Goal: Navigation & Orientation: Find specific page/section

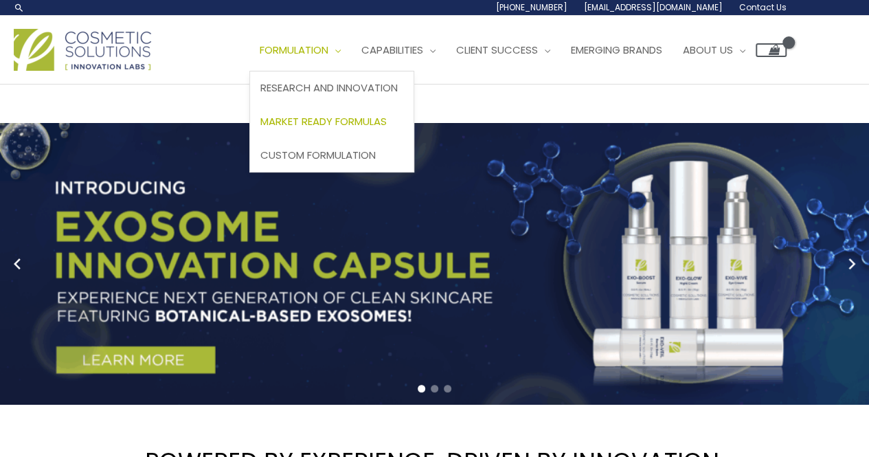
click at [358, 120] on span "Market Ready Formulas" at bounding box center [323, 121] width 126 height 14
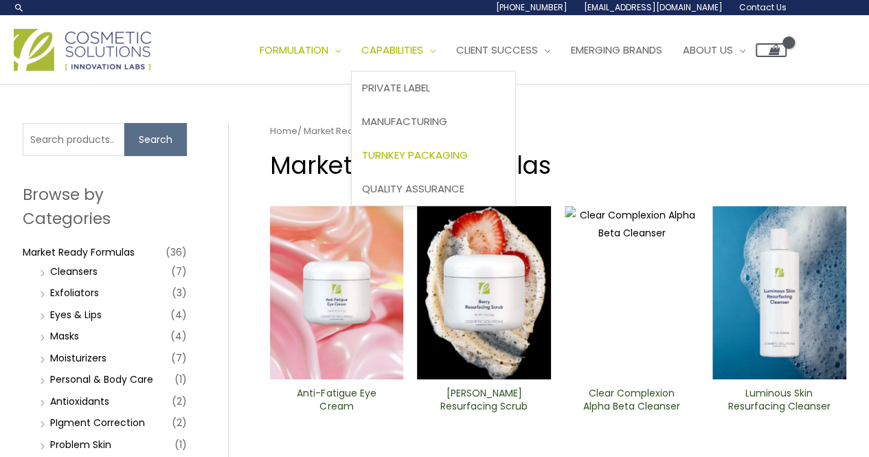
click at [453, 159] on span "Turnkey Packaging" at bounding box center [415, 155] width 106 height 14
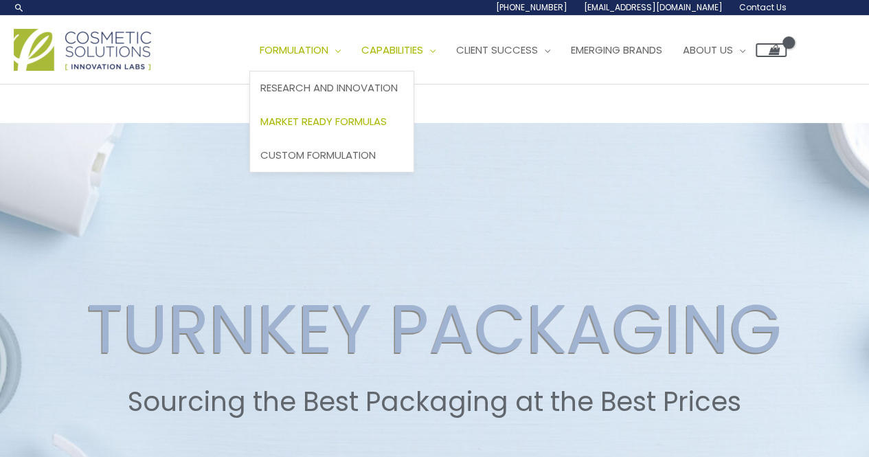
click at [324, 122] on span "Market Ready Formulas" at bounding box center [323, 121] width 126 height 14
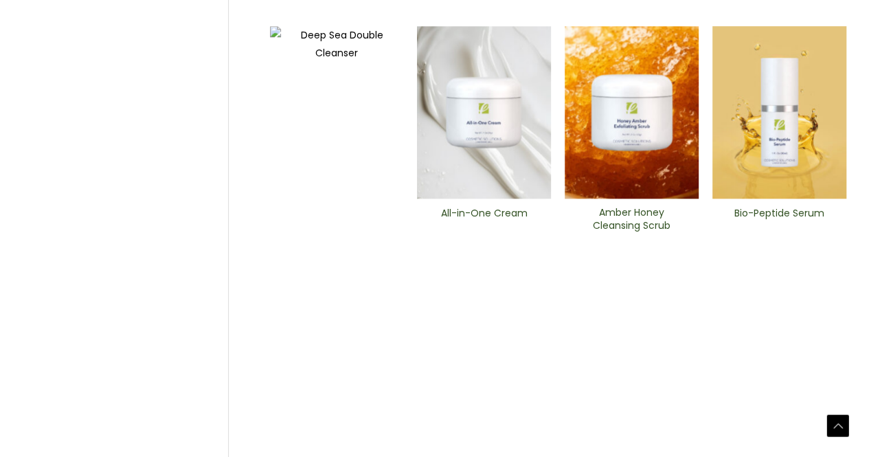
scroll to position [714, 0]
